Goal: Contribute content

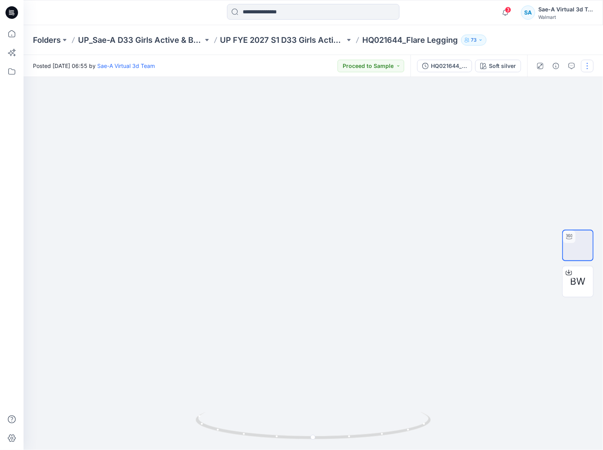
click at [585, 63] on button "button" at bounding box center [587, 66] width 13 height 13
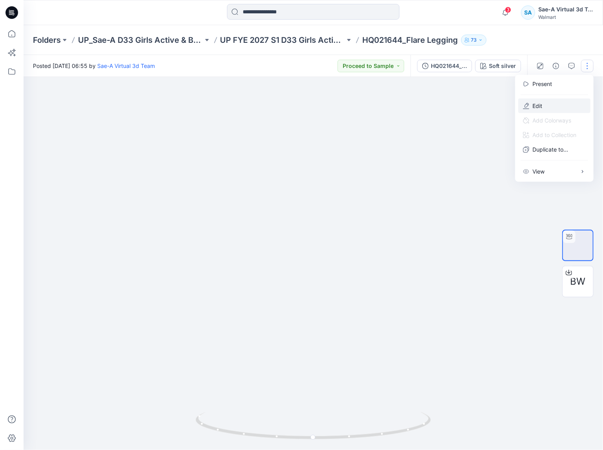
click at [544, 101] on button "Edit" at bounding box center [555, 105] width 72 height 15
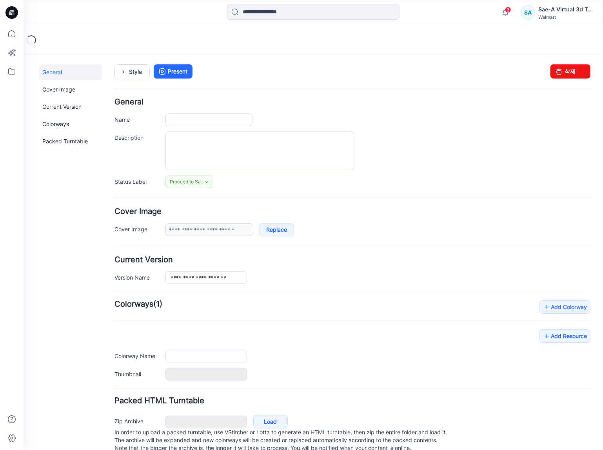
type input "**********"
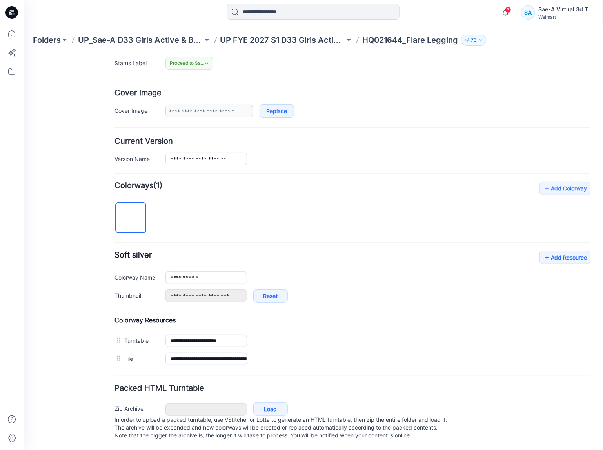
scroll to position [128, 0]
click at [554, 250] on link "Add Resource" at bounding box center [565, 256] width 51 height 13
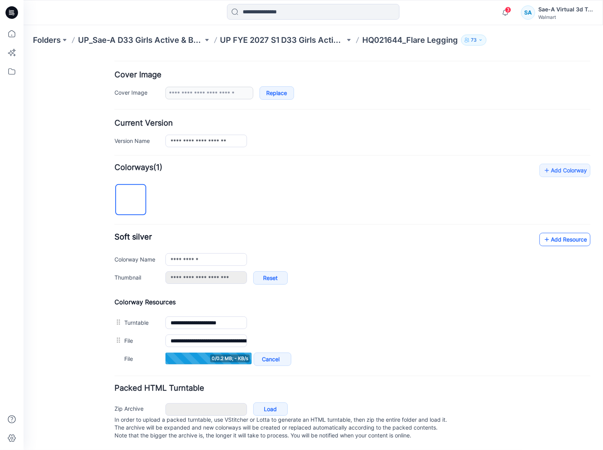
click at [543, 233] on icon at bounding box center [547, 239] width 8 height 13
click at [553, 233] on link "Add Resource" at bounding box center [565, 239] width 51 height 13
click at [543, 233] on icon at bounding box center [547, 239] width 8 height 13
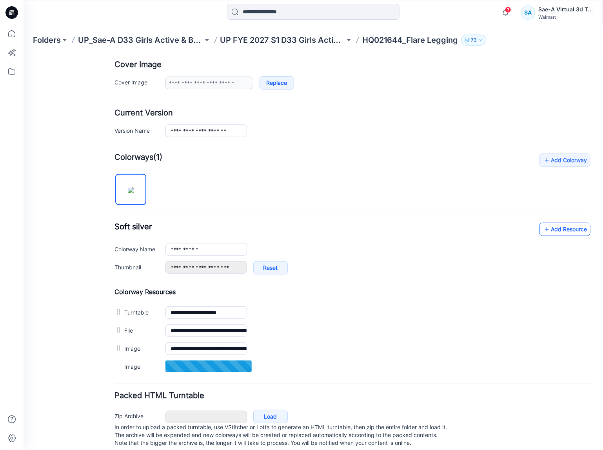
click at [543, 234] on icon at bounding box center [547, 228] width 8 height 13
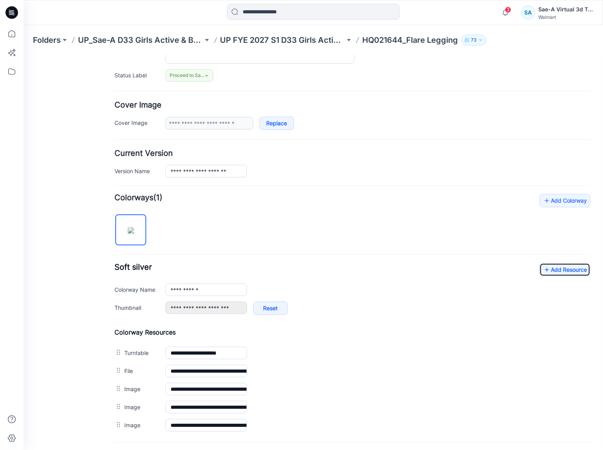
scroll to position [0, 0]
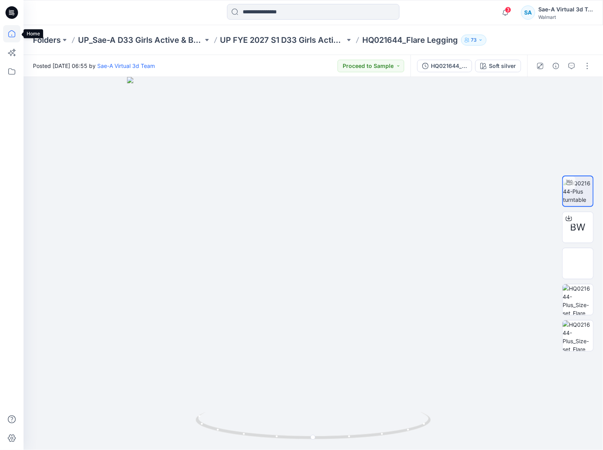
click at [10, 34] on icon at bounding box center [11, 33] width 17 height 17
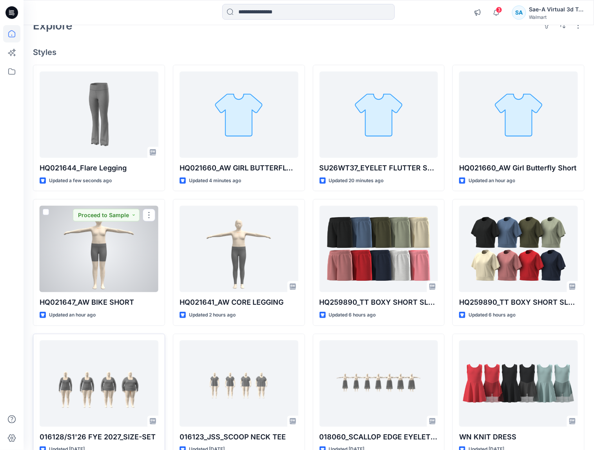
scroll to position [94, 0]
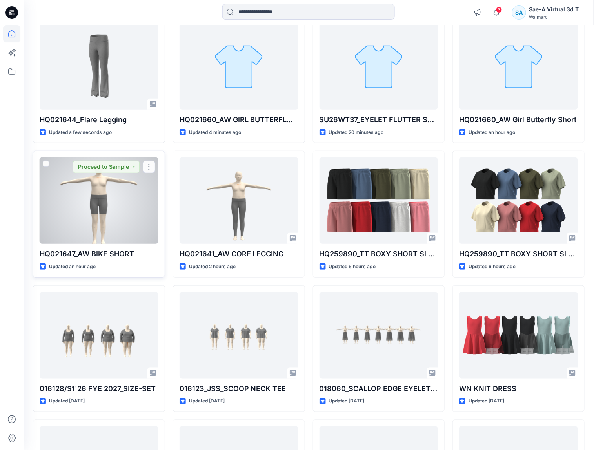
click at [88, 209] on div at bounding box center [99, 200] width 119 height 86
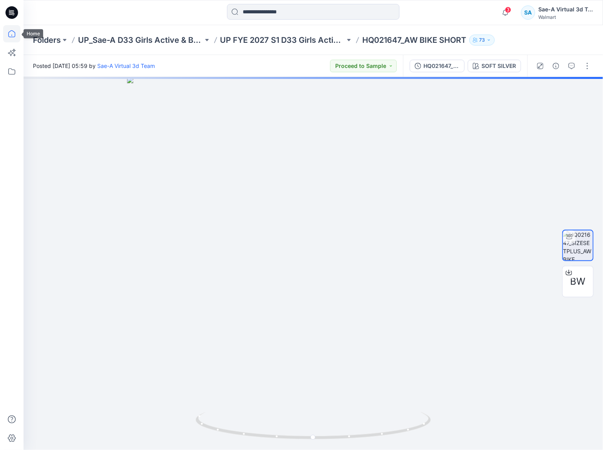
click at [12, 29] on icon at bounding box center [11, 33] width 17 height 17
